Goal: Task Accomplishment & Management: Manage account settings

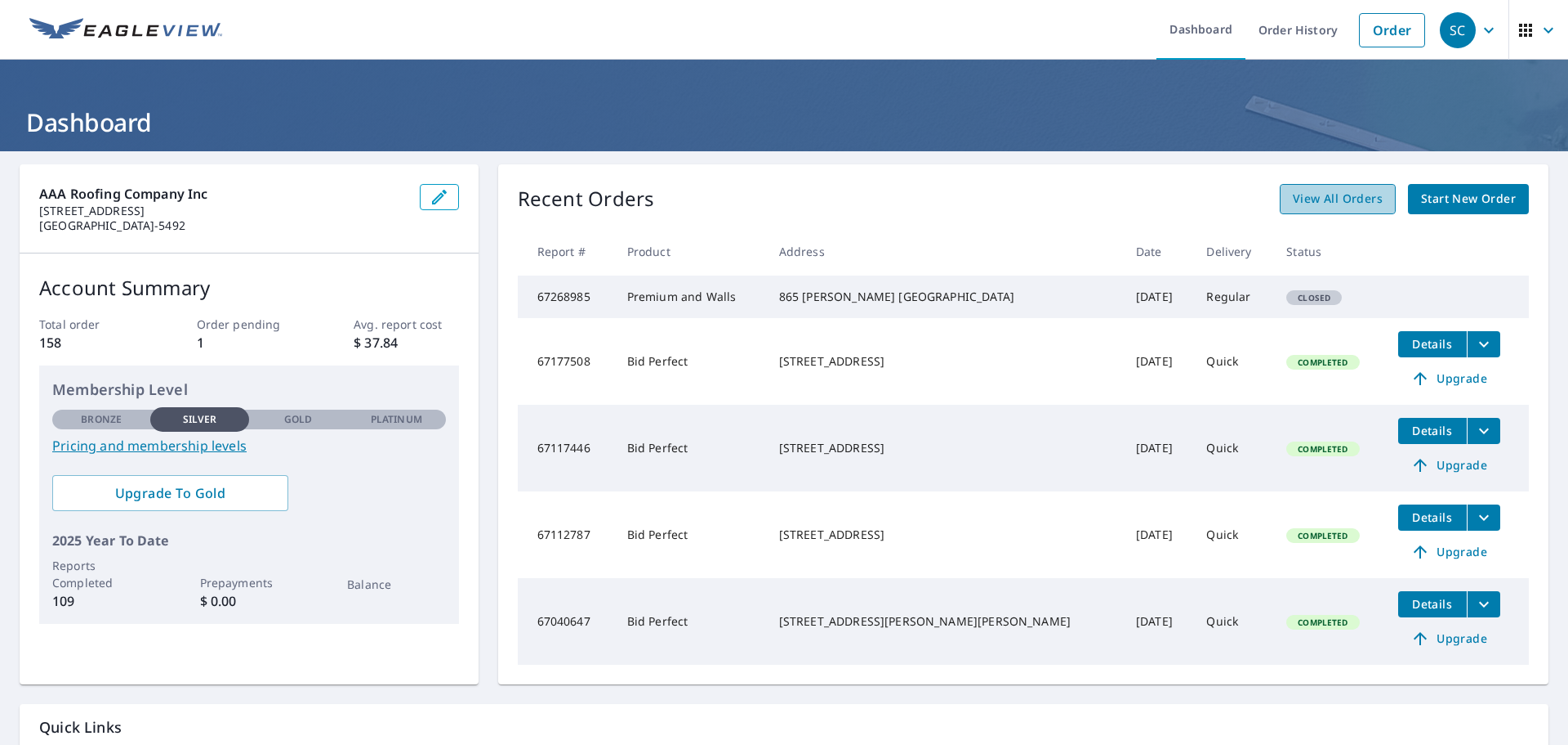
click at [1329, 197] on span "View All Orders" at bounding box center [1338, 199] width 90 height 20
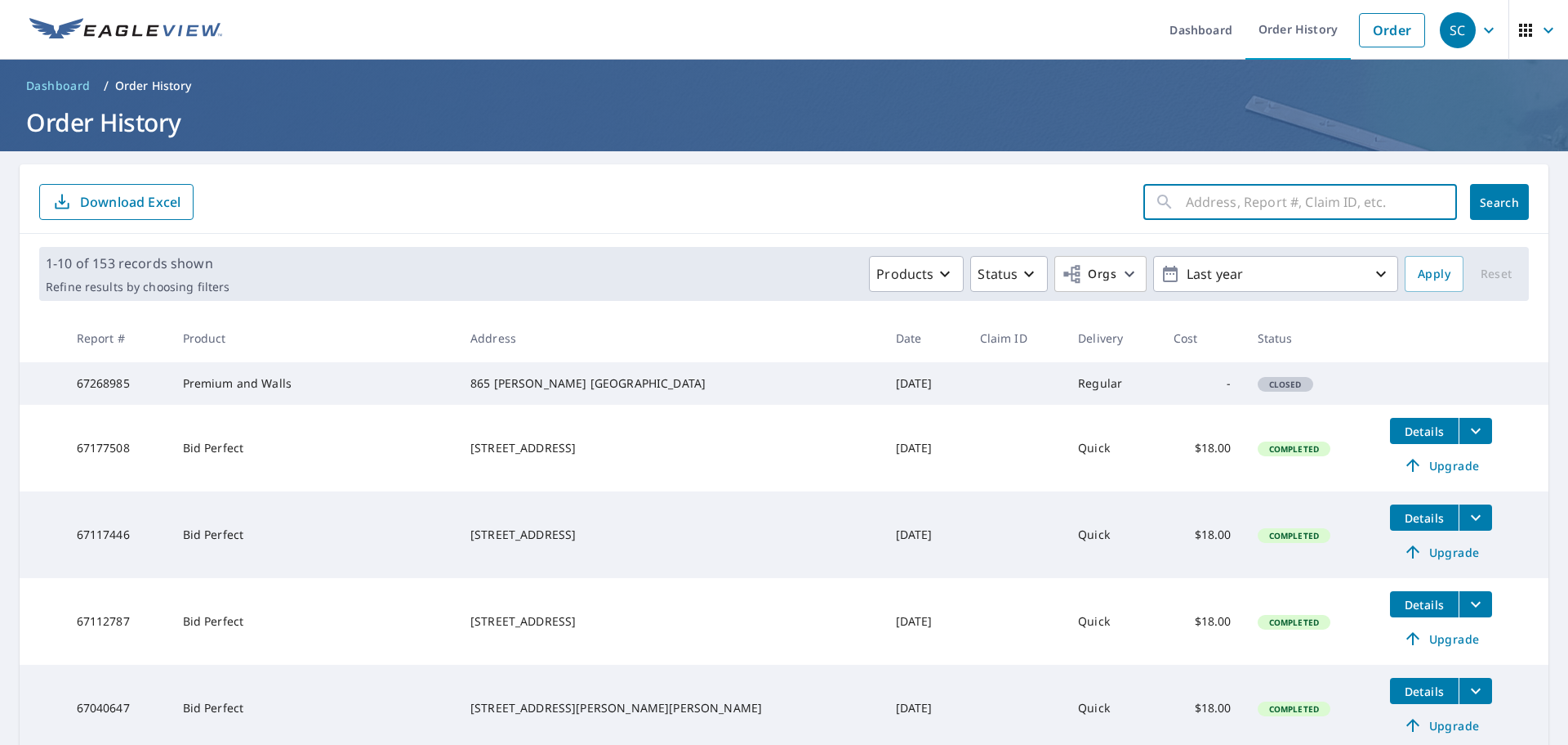
click at [1268, 194] on input "text" at bounding box center [1321, 202] width 271 height 45
type input "dekalb"
click at [1496, 202] on span "Search" at bounding box center [1499, 202] width 33 height 15
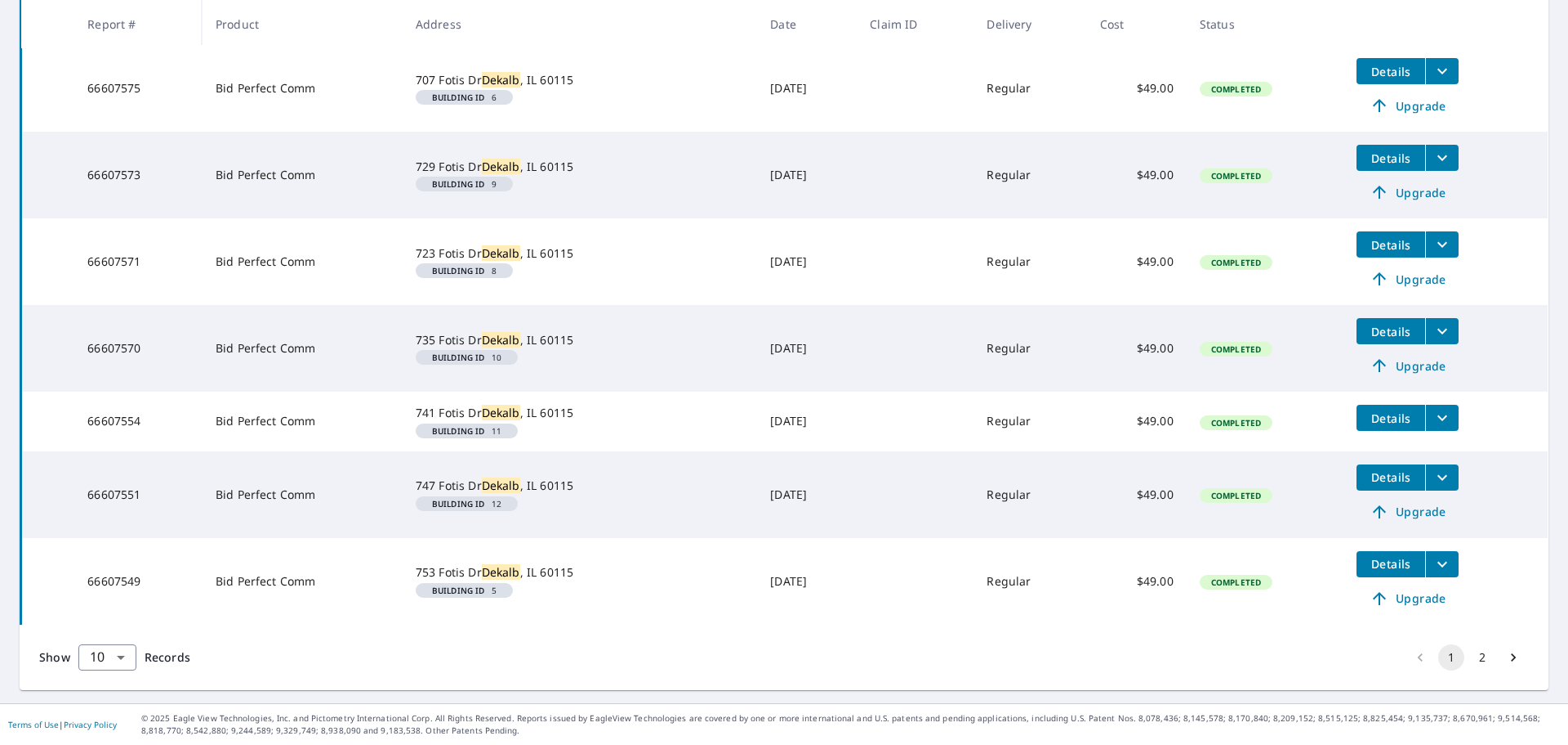
scroll to position [582, 0]
click at [1471, 658] on button "2" at bounding box center [1482, 657] width 26 height 26
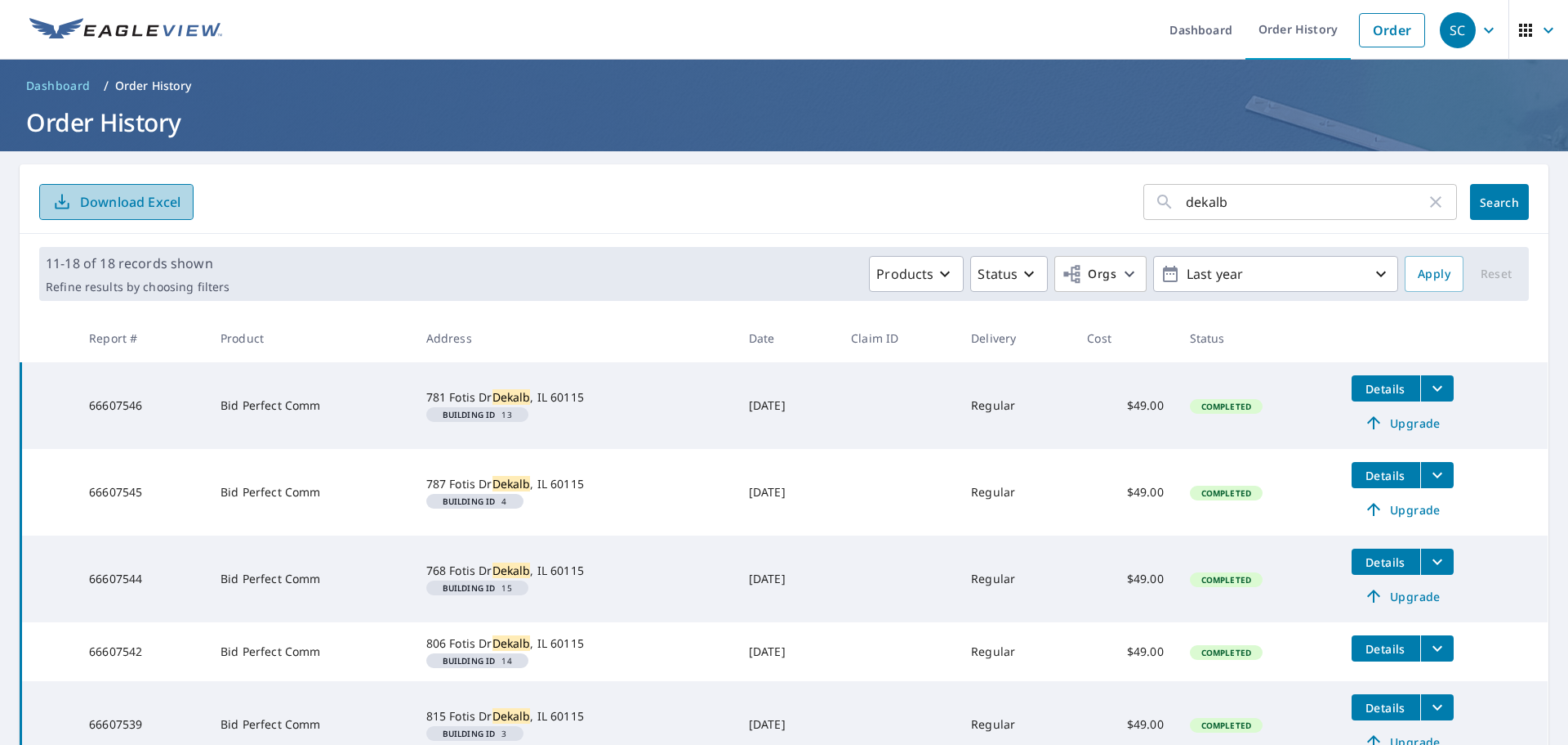
click at [140, 194] on p "Download Excel" at bounding box center [130, 201] width 101 height 18
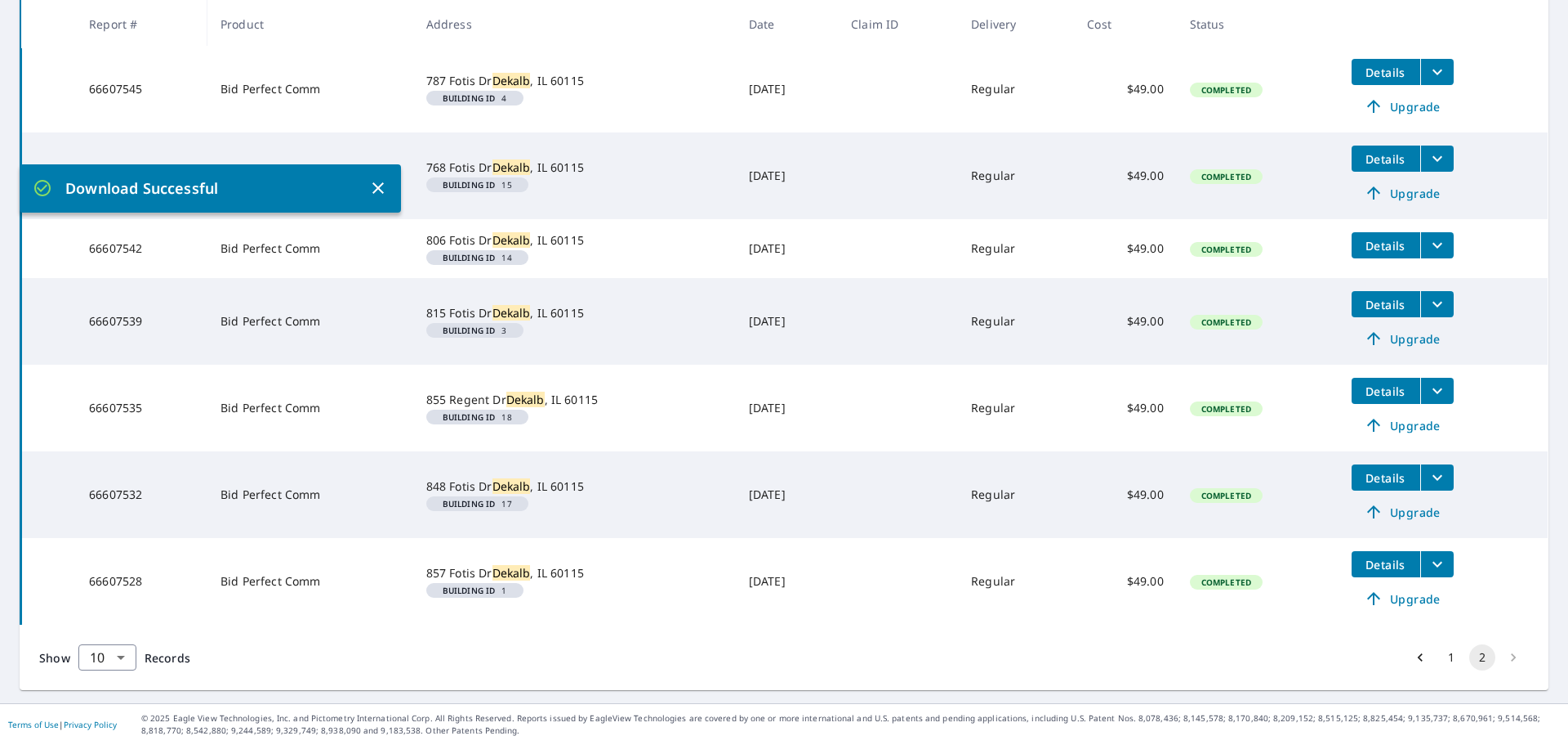
scroll to position [420, 0]
click at [1441, 666] on button "1" at bounding box center [1451, 657] width 26 height 26
